Goal: Transaction & Acquisition: Purchase product/service

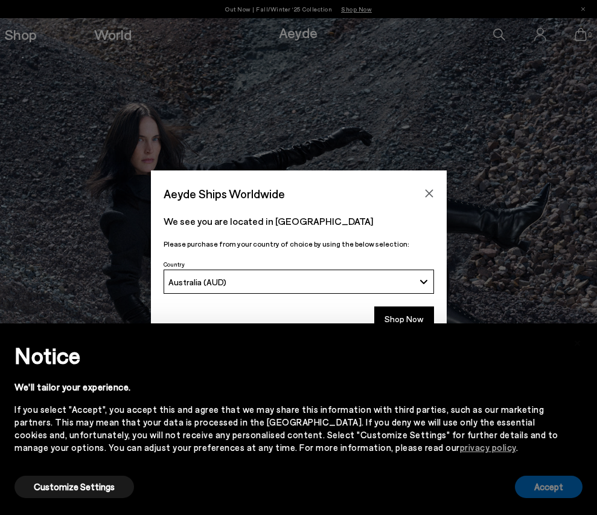
click at [521, 480] on button "Accept" at bounding box center [549, 486] width 68 height 22
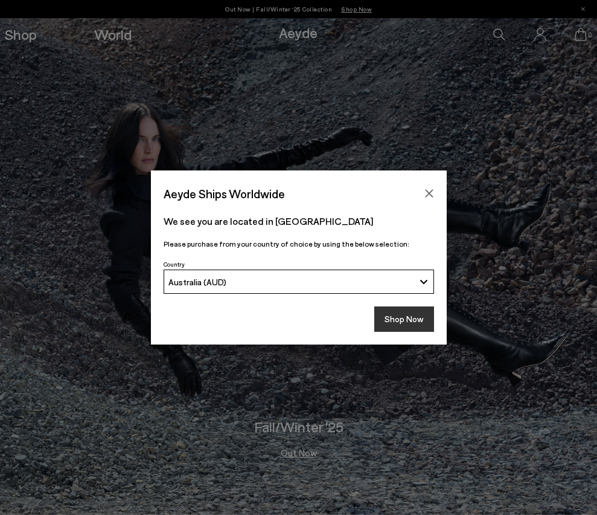
click at [426, 312] on button "Shop Now" at bounding box center [405, 318] width 60 height 25
click at [397, 321] on button "Shop Now" at bounding box center [405, 318] width 60 height 25
click at [431, 186] on button "Close" at bounding box center [429, 193] width 18 height 18
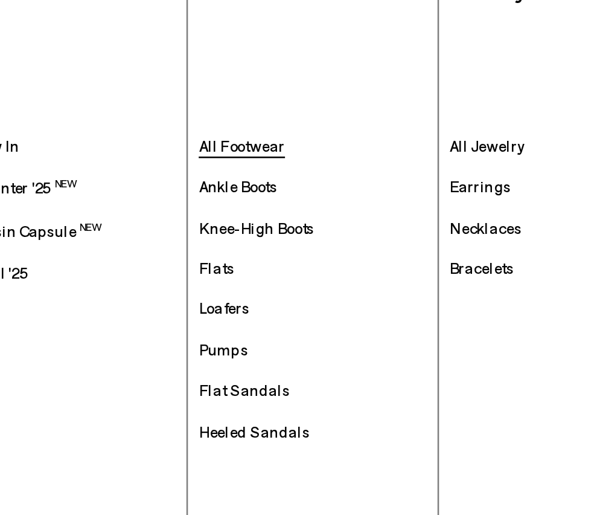
click at [126, 175] on span "All Footwear" at bounding box center [123, 177] width 34 height 7
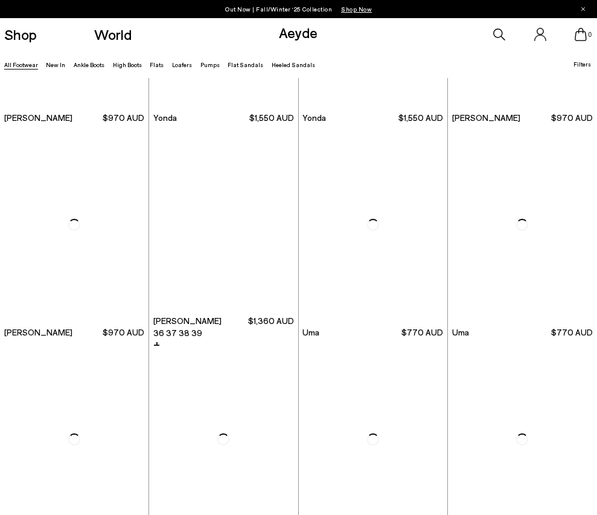
scroll to position [2116, 0]
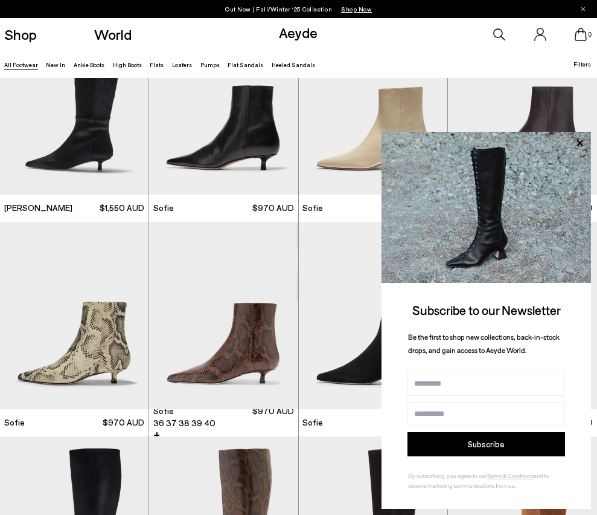
scroll to position [2653, 0]
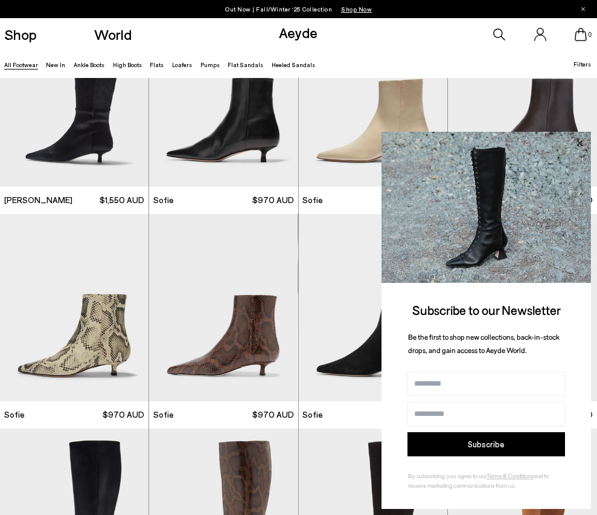
click at [583, 145] on icon at bounding box center [580, 143] width 16 height 16
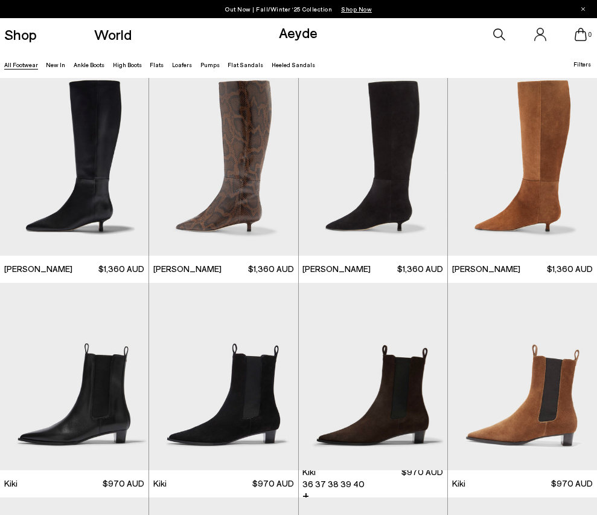
scroll to position [3431, 0]
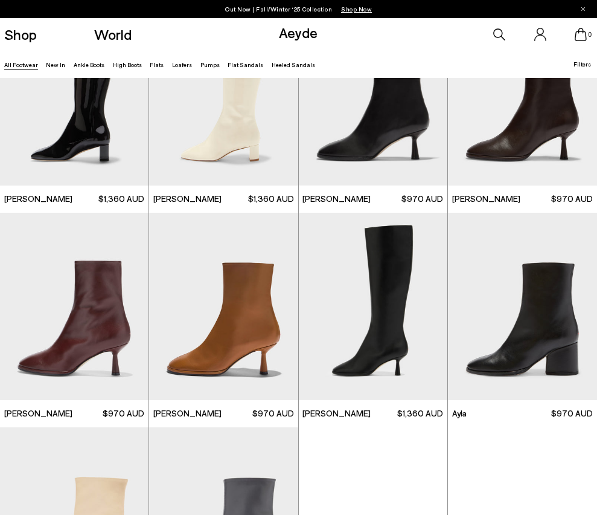
scroll to position [4467, 0]
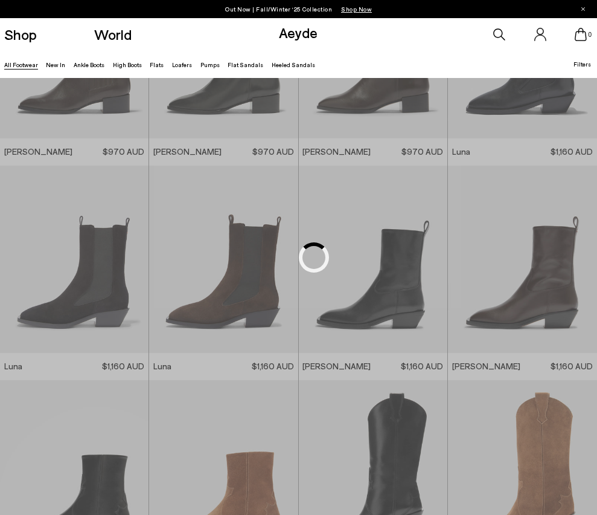
scroll to position [5181, 0]
